Goal: Check status: Check status

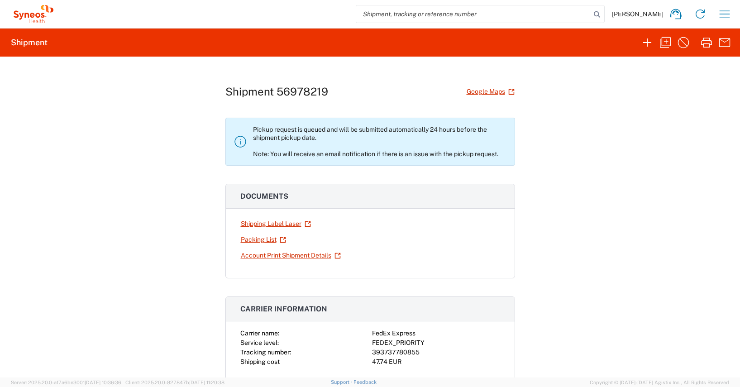
scroll to position [605, 0]
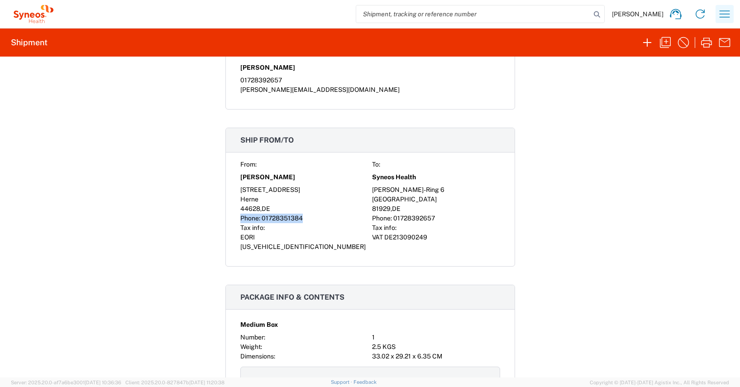
click at [726, 12] on icon "button" at bounding box center [724, 14] width 14 height 14
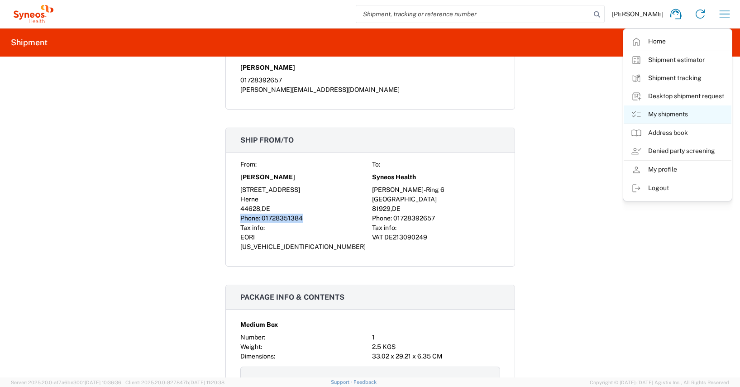
click at [670, 112] on link "My shipments" at bounding box center [678, 114] width 108 height 18
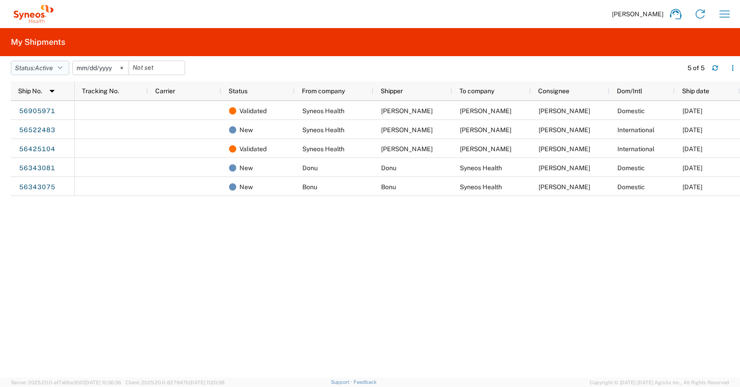
click at [62, 65] on icon "button" at bounding box center [60, 68] width 5 height 6
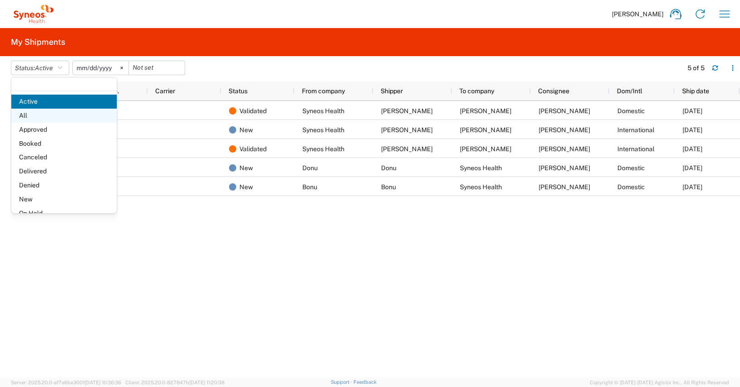
click at [27, 116] on span "All" at bounding box center [63, 116] width 105 height 14
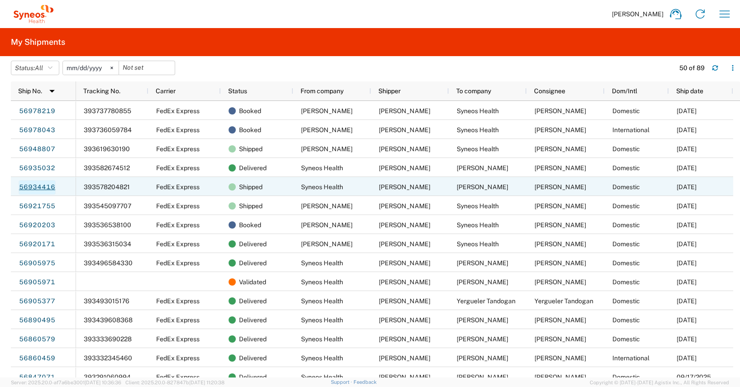
click at [43, 186] on link "56934416" at bounding box center [37, 187] width 37 height 14
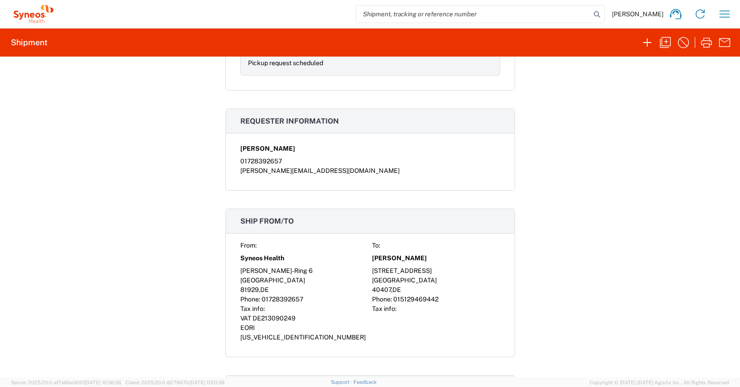
scroll to position [448, 0]
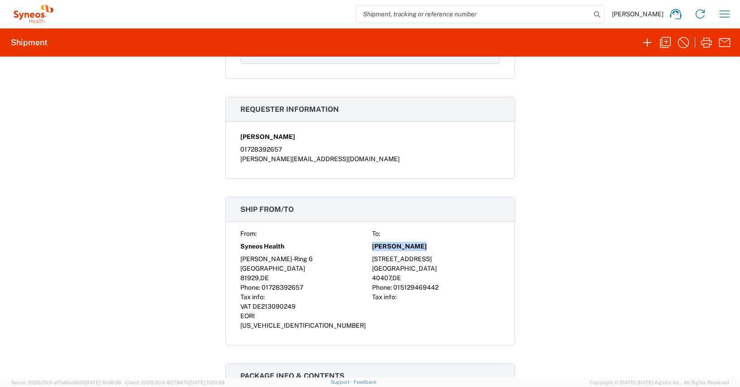
drag, startPoint x: 410, startPoint y: 245, endPoint x: 364, endPoint y: 244, distance: 45.3
click at [364, 244] on div "From: To: Syneos Health [PERSON_NAME] [PERSON_NAME]-Ring [GEOGRAPHIC_DATA][STRE…" at bounding box center [370, 279] width 260 height 101
copy div "[PERSON_NAME]"
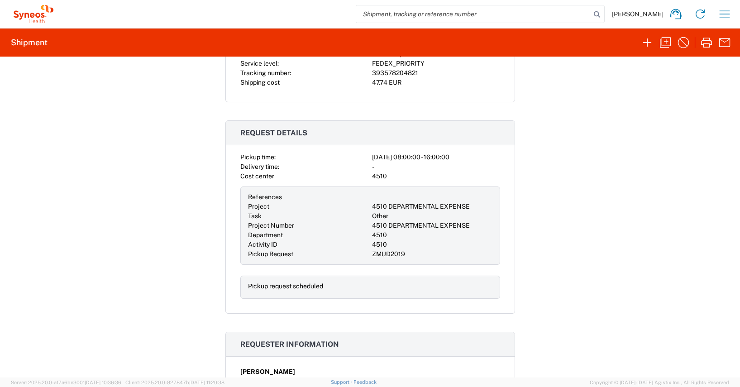
scroll to position [39, 0]
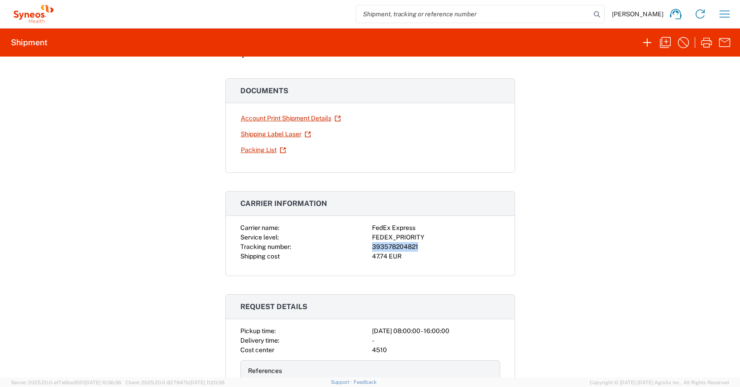
drag, startPoint x: 369, startPoint y: 249, endPoint x: 414, endPoint y: 246, distance: 45.4
click at [414, 246] on div "393578204821" at bounding box center [436, 247] width 128 height 10
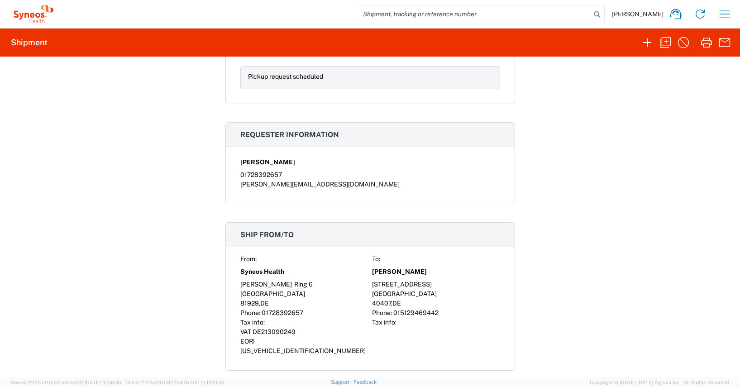
scroll to position [472, 0]
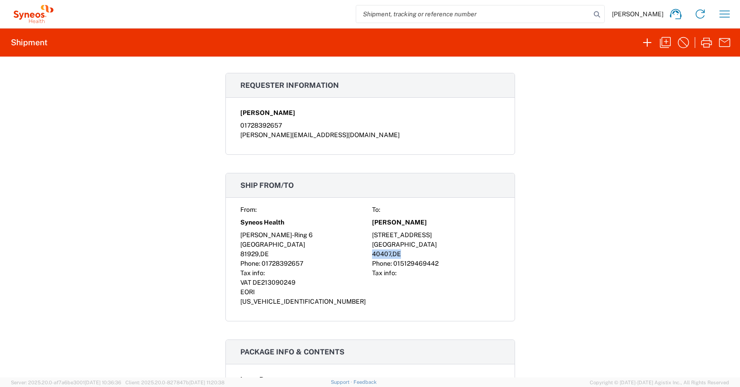
drag, startPoint x: 399, startPoint y: 255, endPoint x: 367, endPoint y: 253, distance: 32.2
click at [367, 253] on div "From: To: Syneos Health [PERSON_NAME] [PERSON_NAME]-Ring [GEOGRAPHIC_DATA][STRE…" at bounding box center [370, 255] width 260 height 101
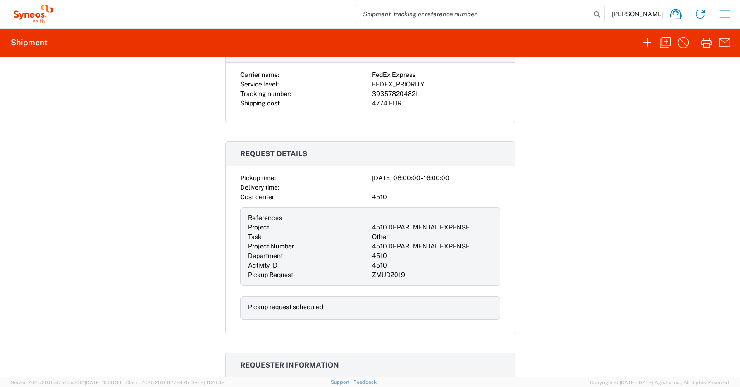
scroll to position [0, 0]
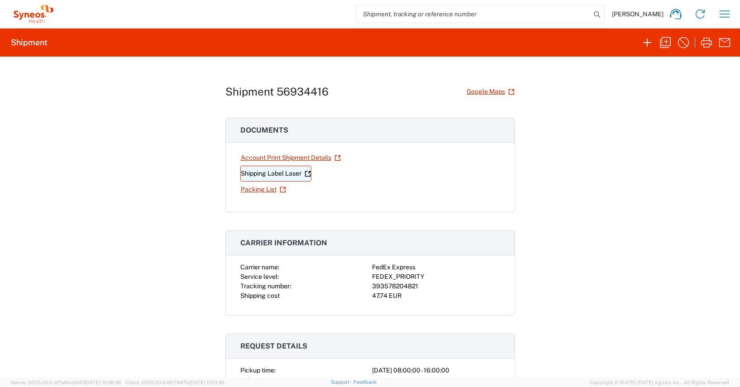
click at [272, 173] on link "Shipping Label Laser" at bounding box center [275, 174] width 71 height 16
